Goal: Task Accomplishment & Management: Manage account settings

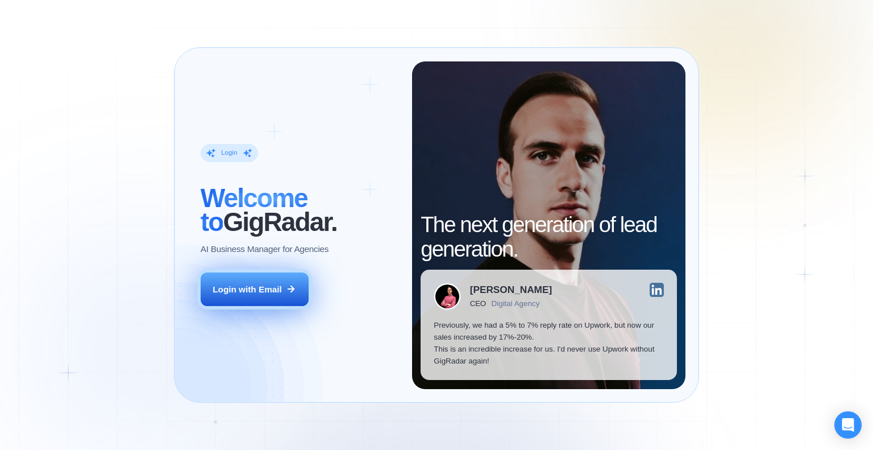
click at [275, 279] on button "Login with Email" at bounding box center [255, 289] width 108 height 34
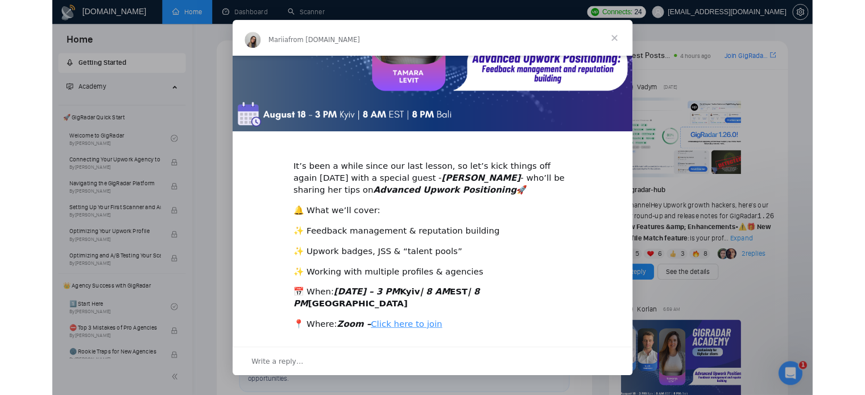
scroll to position [199, 0]
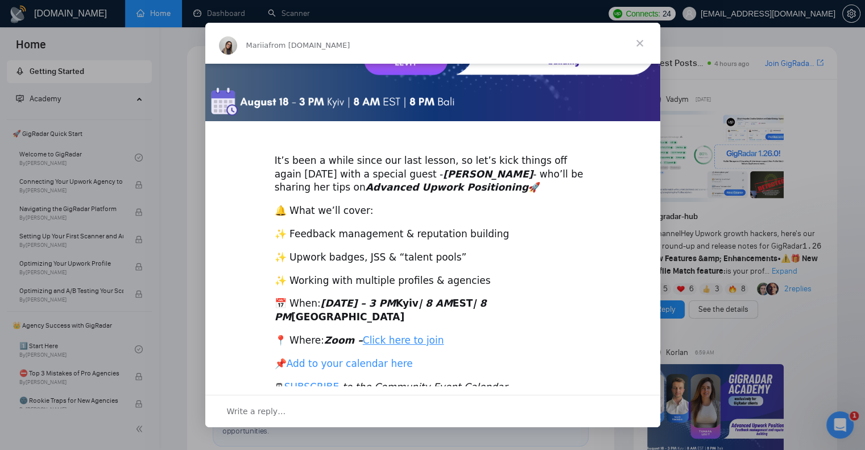
click at [372, 358] on link "Add to your calendar here" at bounding box center [350, 363] width 126 height 11
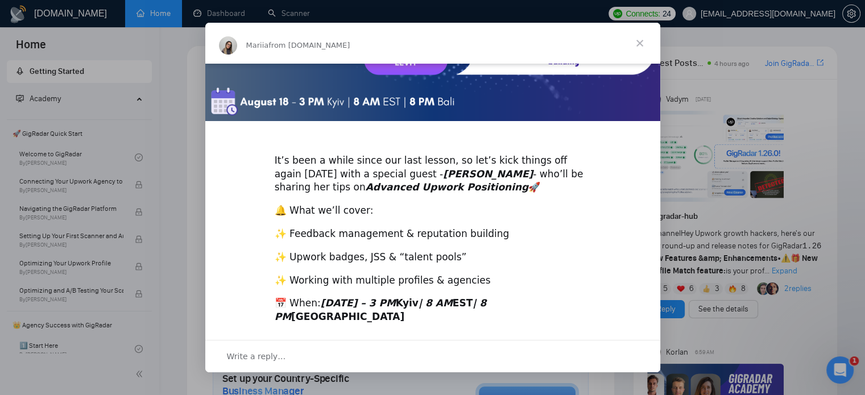
click at [641, 40] on span "Close" at bounding box center [639, 43] width 41 height 41
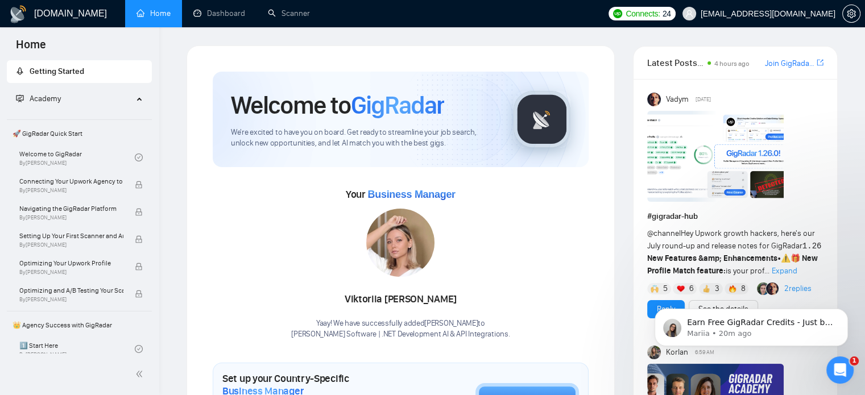
scroll to position [0, 0]
click at [855, 13] on icon "setting" at bounding box center [851, 13] width 9 height 9
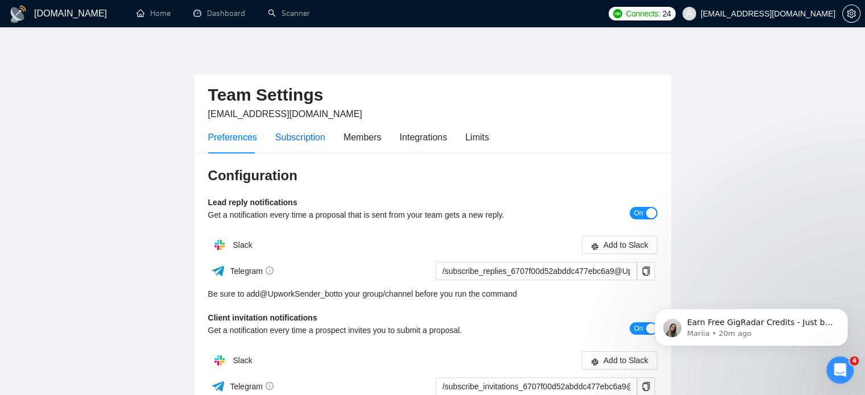
click at [304, 138] on div "Subscription" at bounding box center [300, 137] width 50 height 14
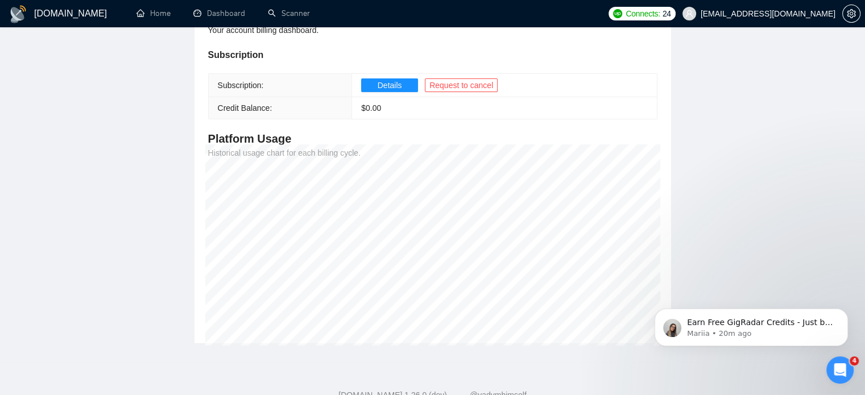
scroll to position [171, 0]
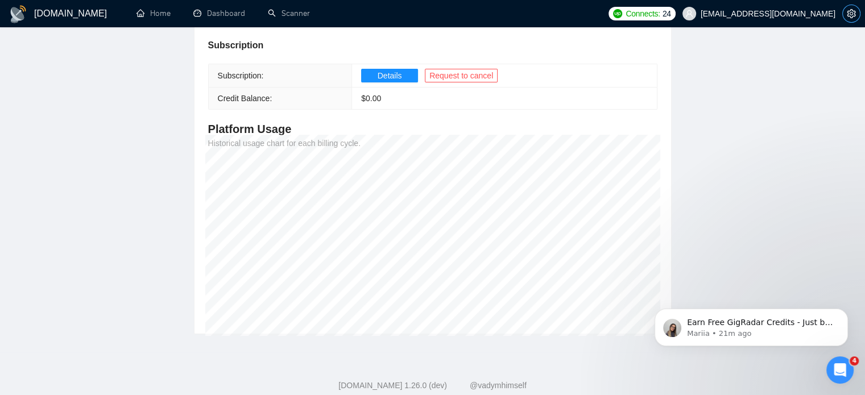
click at [850, 10] on icon "setting" at bounding box center [851, 13] width 9 height 9
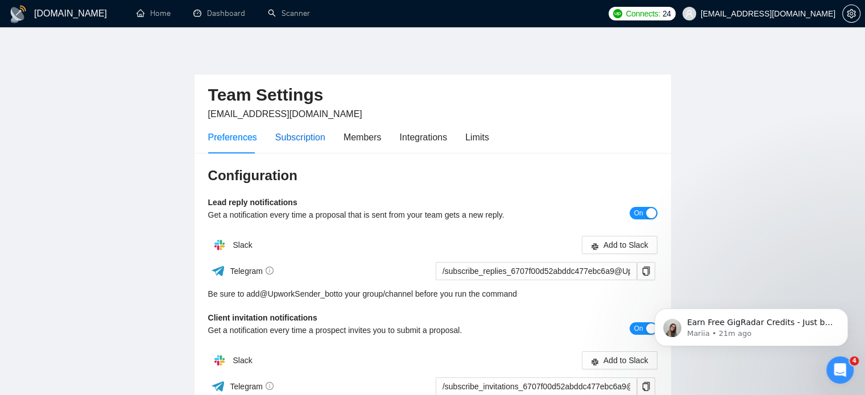
click at [307, 136] on div "Subscription" at bounding box center [300, 137] width 50 height 14
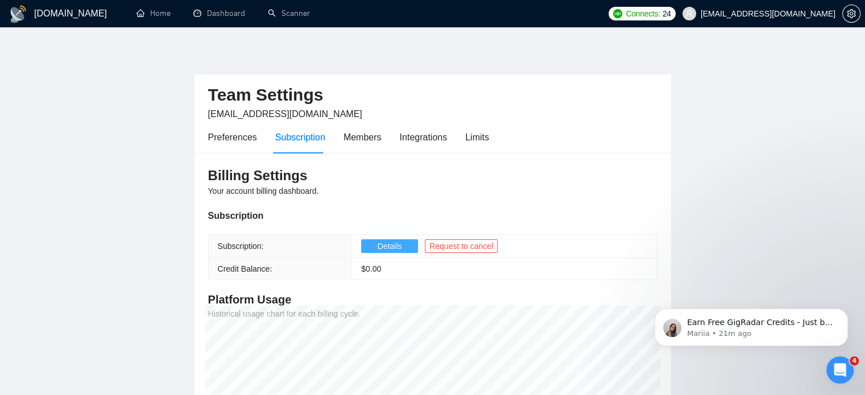
click at [380, 245] on span "Details" at bounding box center [390, 246] width 24 height 13
